Goal: Find specific page/section

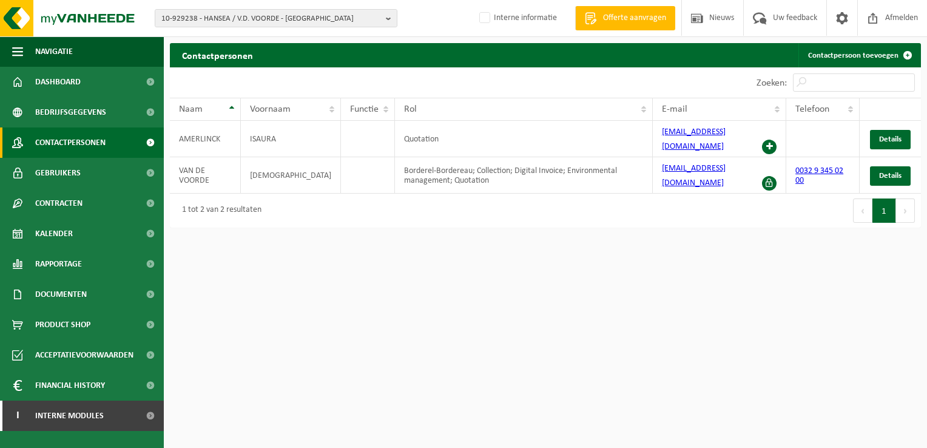
drag, startPoint x: 390, startPoint y: 18, endPoint x: 308, endPoint y: 32, distance: 83.0
click at [390, 18] on b "button" at bounding box center [391, 18] width 11 height 17
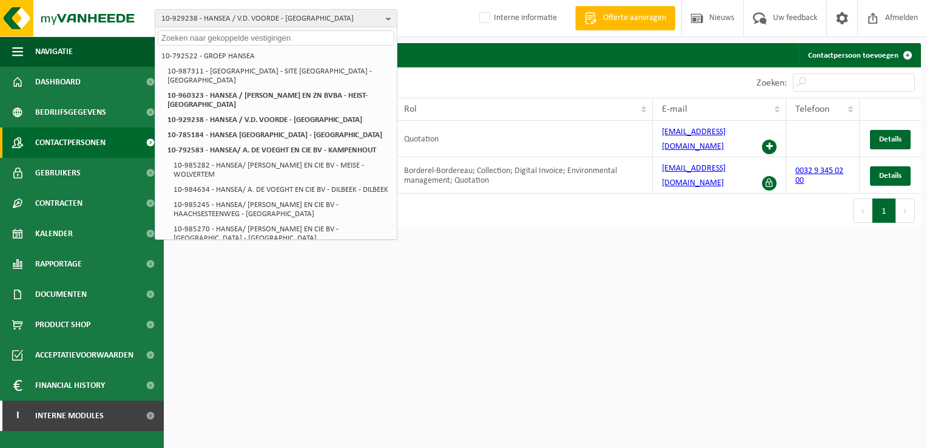
click at [219, 40] on input "text" at bounding box center [276, 37] width 237 height 15
paste input "01-079618"
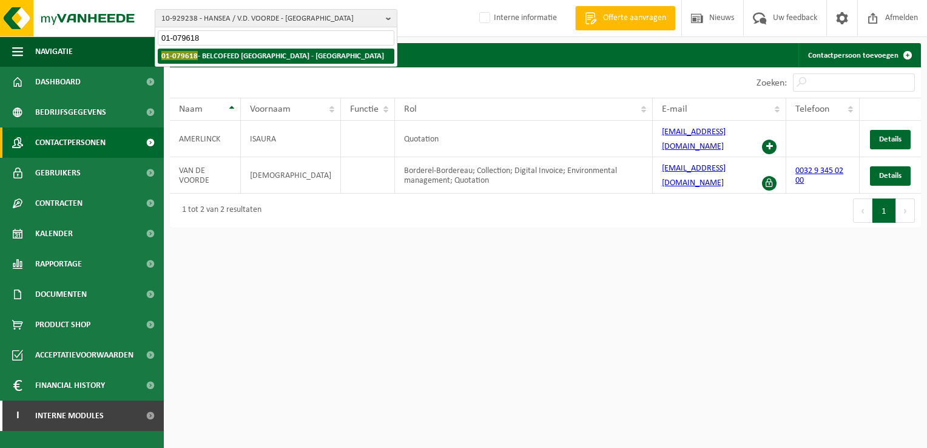
type input "01-079618"
drag, startPoint x: 221, startPoint y: 54, endPoint x: 256, endPoint y: 62, distance: 36.1
click at [225, 55] on strong "01-079618 - BELCOFEED [GEOGRAPHIC_DATA] - [GEOGRAPHIC_DATA]" at bounding box center [272, 55] width 223 height 9
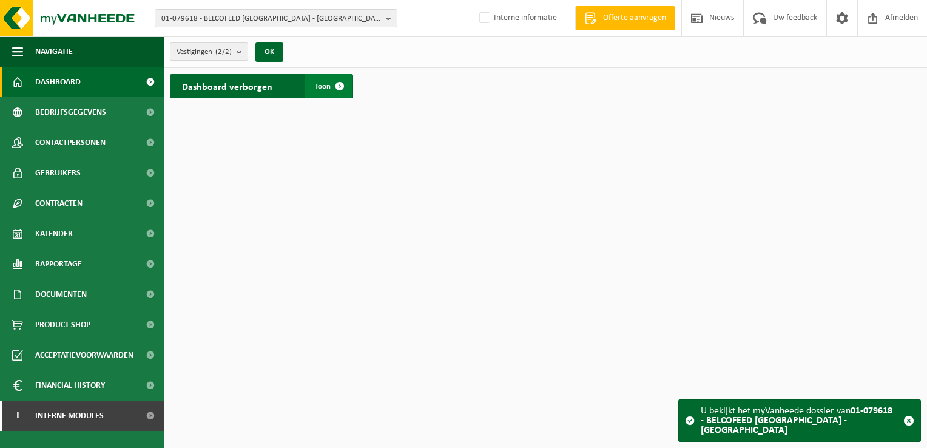
click at [340, 84] on span at bounding box center [340, 86] width 24 height 24
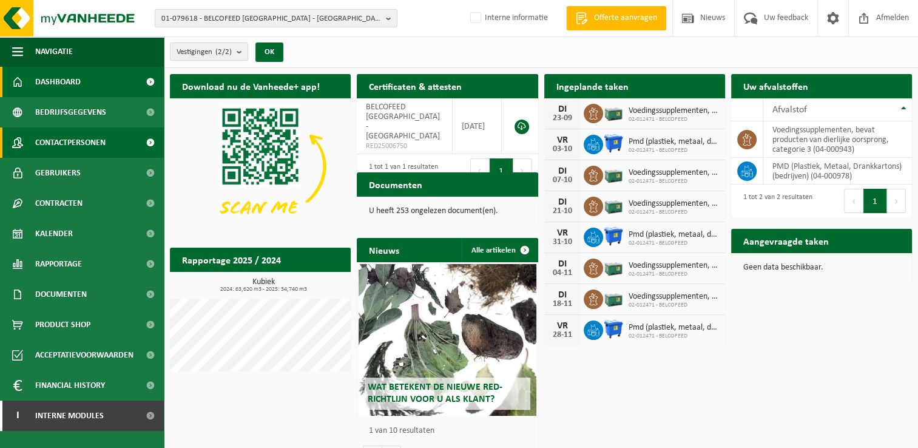
click at [150, 140] on span at bounding box center [150, 142] width 27 height 30
